Goal: Submit feedback/report problem

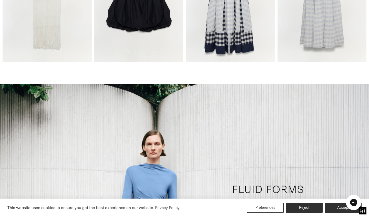
click at [106, 123] on html "Accessibility Screen-Reader Guide, Feedback, and Issue Reporting | New window T…" at bounding box center [184, 108] width 369 height 217
click at [110, 123] on html "Accessibility Screen-Reader Guide, Feedback, and Issue Reporting | New window T…" at bounding box center [184, 108] width 369 height 217
click at [130, 123] on html "Accessibility Screen-Reader Guide, Feedback, and Issue Reporting | New window T…" at bounding box center [184, 108] width 369 height 217
click at [118, 122] on html "Accessibility Screen-Reader Guide, Feedback, and Issue Reporting | New window T…" at bounding box center [184, 108] width 369 height 217
click at [91, 93] on html "Accessibility Screen-Reader Guide, Feedback, and Issue Reporting | New window T…" at bounding box center [184, 108] width 369 height 217
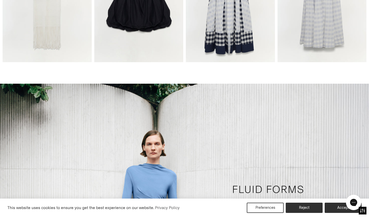
click at [124, 126] on html "Accessibility Screen-Reader Guide, Feedback, and Issue Reporting | New window T…" at bounding box center [184, 108] width 369 height 217
click at [131, 141] on html "Accessibility Screen-Reader Guide, Feedback, and Issue Reporting | New window T…" at bounding box center [184, 108] width 369 height 217
drag, startPoint x: 0, startPoint y: 0, endPoint x: 281, endPoint y: 38, distance: 283.9
click at [281, 38] on html "Accessibility Screen-Reader Guide, Feedback, and Issue Reporting | New window T…" at bounding box center [184, 108] width 369 height 217
